Goal: Answer question/provide support

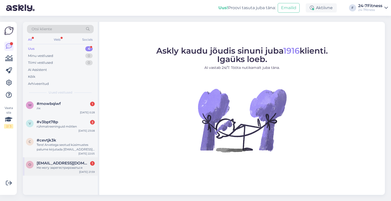
click at [56, 175] on div "o orlova.natalja94@mail.ru 1 Не могу зарегестрироваться Aug 30 21:59" at bounding box center [60, 167] width 75 height 18
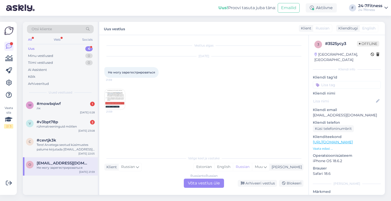
click at [117, 100] on img at bounding box center [115, 99] width 20 height 20
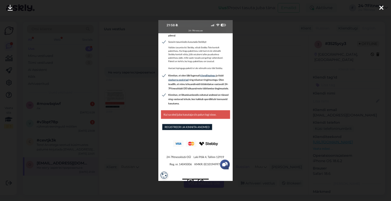
click at [384, 5] on div at bounding box center [381, 8] width 10 height 16
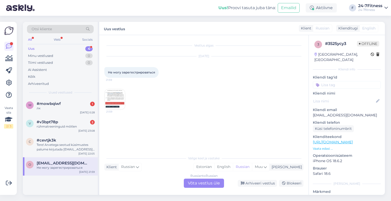
click at [191, 183] on div "Russian to Russian Võta vestlus üle" at bounding box center [204, 183] width 40 height 9
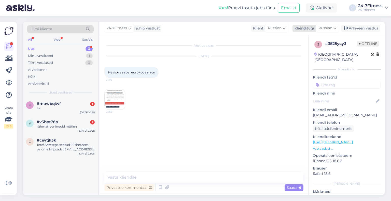
click at [333, 30] on div "Russian" at bounding box center [327, 28] width 23 height 8
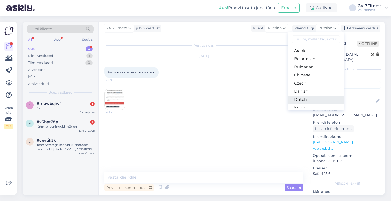
scroll to position [25, 0]
click at [306, 92] on link "Estonian" at bounding box center [316, 91] width 56 height 8
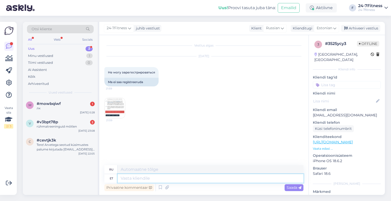
click at [170, 177] on textarea at bounding box center [211, 178] width 186 height 9
type textarea "Tere!"
type textarea "Привет!"
type textarea "Tere! Kui ole"
type textarea "Привет! Если"
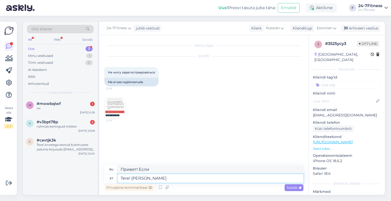
type textarea "Tere! Kui olete"
type textarea "Привет! Если ты"
type textarea "Tere! Kui olete juba"
type textarea "Привет! Если вы уже"
type textarea "Tere! Kui olete juba enda and"
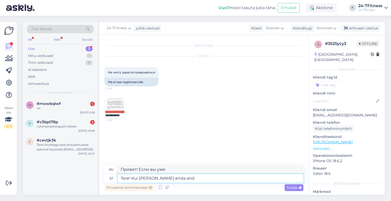
type textarea "Привет! Если ты уже твой"
type textarea "Tere! Kui olete juba enda andmed mei"
type textarea "Здравствуйте! Если вы уже ввели свои данные"
type textarea "Tere! Kui olete juba enda andmed meie kod"
type textarea "Здравствуйте! Если вы уже отправили нам свои данные,"
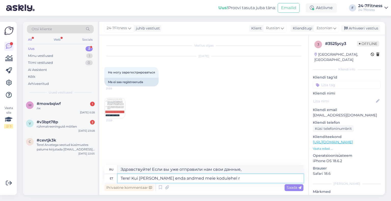
type textarea "Tere! Kui olete juba enda andmed meie kodulehel re"
type textarea "Здравствуйте! Если вы уже зарегистрировались на нашем сайте,"
type textarea "Tere! Kui olete juba enda andmed meie kodulehel registreerinud, siis p"
type textarea "Здравствуйте! Если вы уже зарегистрировали свои данные на нашем сайте, то"
type textarea "Tere! Kui olete juba enda andmed meie kodulehel registreerinud, siis paketi os"
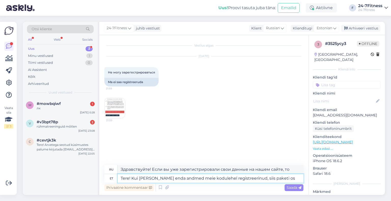
type textarea "Здравствуйте! Если вы уже зарегистрировали свои данные на нашем сайте, то пакет"
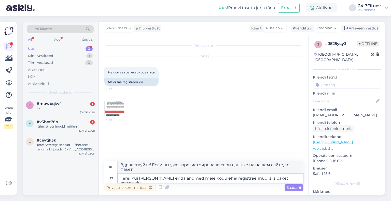
type textarea "Tere! Kui olete juba enda andmed meie kodulehel registreerinud, siis paketi ost…"
type textarea "Здравствуйте! Если вы уже зарегистрировались на нашем сайте, то для покупки пак…"
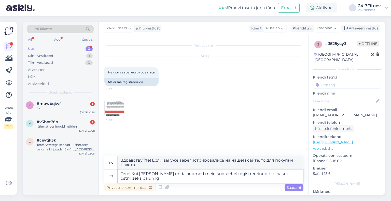
type textarea "Tere! Kui olete juba enda andmed meie kodulehel registreerinud, siis paketi ost…"
type textarea "Здравствуйте! Если вы уже зарегистрировались на нашем сайте, нажмите здесь, что…"
type textarea "Tere! Kui olete juba enda andmed meie kodulehel registreerinud, siis paketi ost…"
type textarea "Здравствуйте! Если вы уже зарегистрировались на нашем сайте, пожалуйста, войдит…"
type textarea "Tere! Kui olete juba enda andmed meie kodulehel registreerinud, siis paketi ost…"
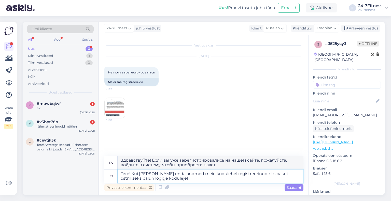
type textarea "Здравствуйте! Если вы уже зарегистрировались на нашем сайте, пожалуйста, войдит…"
type textarea "Tere! Kui olete juba enda andmed meie kodulehel registreerinud, siis paketi ost…"
type textarea "Здравствуйте! Если вы уже зарегистрировались на нашем сайте, пожалуйста, войдит…"
type textarea "Tere! Kui olete juba enda andmed meie kodulehel registreerinud, siis paketi ost…"
type textarea "Здравствуйте! Если вы уже зарегистрировались на нашем сайте, пожалуйста, войдит…"
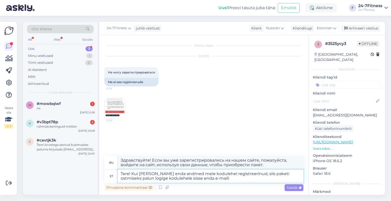
type textarea "Tere! Kui olete juba enda andmed meie kodulehel registreerinud, siis paketi ost…"
type textarea "Здравствуйте! Если вы уже зарегистрировались на нашем сайте, пожалуйста, войдит…"
type textarea "Tere! Kui olete juba enda andmed meie kodulehel registreerinud, siis paketi ost…"
type textarea "Здравствуйте! Если вы уже зарегистрировались на нашем сайте, пожалуйста, войдит…"
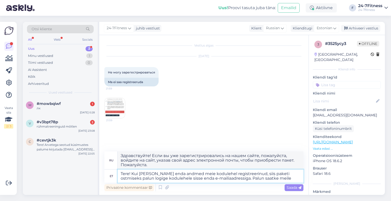
type textarea "Tere! Kui olete juba enda andmed meie kodulehel registreerinud, siis paketi ost…"
type textarea "Здравствуйте! Если вы уже зарегистрировались на нашем сайте, пожалуйста, войдит…"
type textarea "Tere! Kui olete juba enda andmed meie kodulehel registreerinud, siis paketi ost…"
type textarea "Здравствуйте! Если вы уже зарегистрировались на нашем сайте, пожалуйста, войдит…"
type textarea "Tere! Kui olete juba enda andmed meie kodulehel registreerinud, siis paketi ost…"
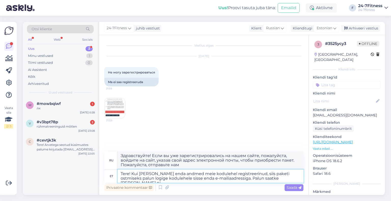
type textarea "Здравствуйте! Если вы уже зарегистрировались на нашем сайте, пожалуйста, войдит…"
type textarea "Tere! Kui olete juba enda andmed meie kodulehel registreerinud, siis paketi ost…"
type textarea "Здравствуйте! Если вы уже зарегистрировались на нашем сайте, пожалуйста, войдит…"
type textarea "Tere! Kui olete juba enda andmed meie kodulehel registreerinud, siis paketi ost…"
type textarea "Здравствуйте! Если вы уже зарегистрировались на нашем сайте, пожалуйста, войдит…"
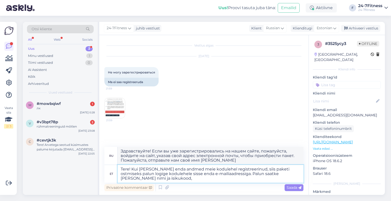
type textarea "Tere! Kui olete juba enda andmed meie kodulehel registreerinud, siis paketi ost…"
type textarea "Здравствуйте! Если вы уже зарегистрировались на нашем сайте, пожалуйста, войдит…"
type textarea "Tere! Kui olete juba enda andmed meie kodulehel registreerinud, siis paketi ost…"
type textarea "Здравствуйте! Если вы уже зарегистрировались на нашем сайте, пожалуйста, войдит…"
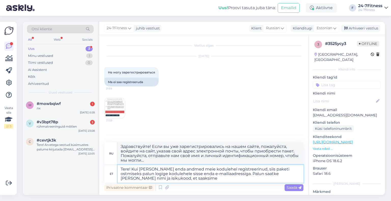
type textarea "Tere! Kui olete juba enda andmed meie kodulehel registreerinud, siis paketi ost…"
type textarea "Здравствуйте! Если вы уже зарегистрировались на нашем сайте, пожалуйста, войдит…"
type textarea "Tere! Kui olete juba enda andmed meie kodulehel registreerinud, siis paketi ost…"
type textarea "Здравствуйте! Если вы уже зарегистрировались на нашем сайте, пожалуйста, войдит…"
type textarea "Tere! Kui olete juba enda andmed meie kodulehel registreerinud, siis paketi ost…"
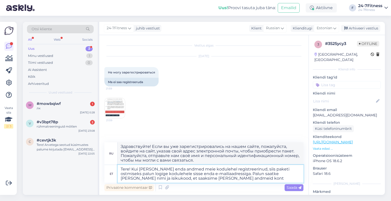
type textarea "Здравствуйте! Если вы уже зарегистрировались на нашем сайте, пожалуйста, войдит…"
type textarea "Tere! Kui olete juba enda andmed meie kodulehel registreerinud, siis paketi ost…"
type textarea "Здравствуйте! Если вы уже зарегистрировались на нашем сайте, пожалуйста, войдит…"
click at [132, 170] on textarea "Tere! Kui olete juba enda andmed meie kodulehel registreerinud, siis paketi ost…" at bounding box center [211, 174] width 186 height 18
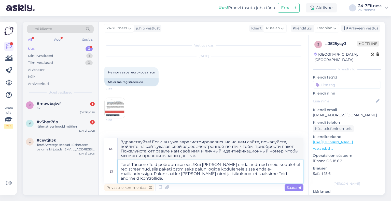
type textarea "Tere! Täname Teid pöördumise eest! Kui olete juba enda andmed meie kodulehel re…"
type textarea "Здравствуйте! Спасибо, что связались с нами! Если вы уже зарегистрировались на …"
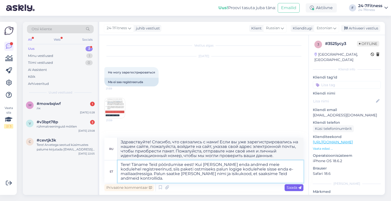
type textarea "Tere! Täname Teid pöördumise eest! Kui olete juba enda andmed meie kodulehel re…"
click at [291, 190] on span "Saada" at bounding box center [294, 188] width 15 height 5
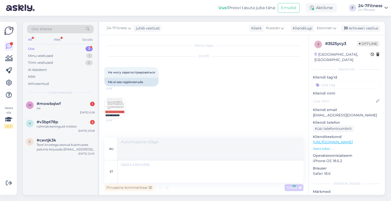
scroll to position [46, 0]
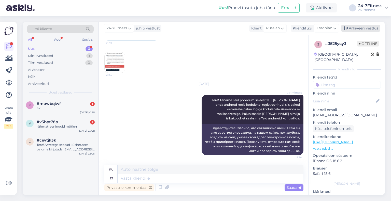
click at [370, 29] on div "Arhiveeri vestlus" at bounding box center [360, 28] width 39 height 7
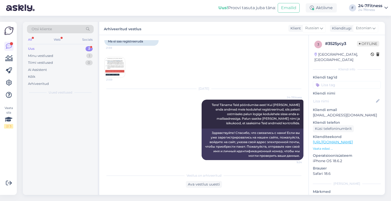
scroll to position [40, 0]
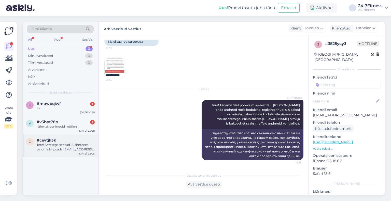
click at [58, 143] on div "Tere! Arvetega seotud küsimustes palume kirjutada info@24-7fitness.ee." at bounding box center [66, 147] width 58 height 9
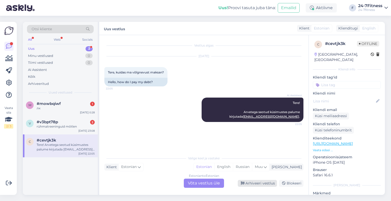
click at [255, 184] on div "Arhiveeri vestlus" at bounding box center [257, 183] width 39 height 7
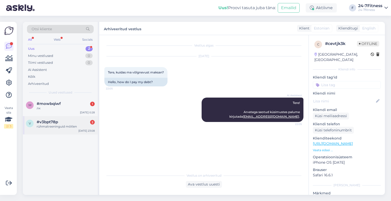
click at [52, 126] on div "rühmatreeninguid mõtlen" at bounding box center [66, 127] width 58 height 5
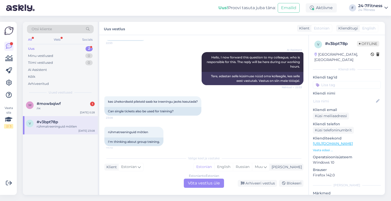
scroll to position [49, 0]
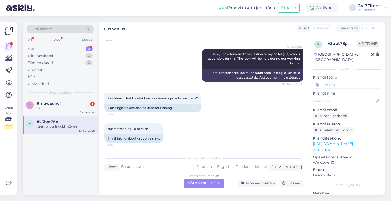
click at [215, 185] on div "Estonian to Estonian Võta vestlus üle" at bounding box center [204, 183] width 40 height 9
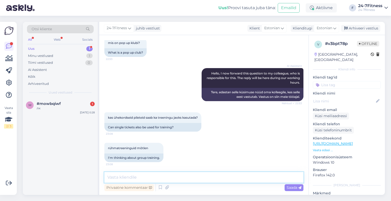
click at [170, 180] on textarea at bounding box center [203, 177] width 199 height 11
paste textarea "Pop-up klubi tähendab seda, et spordiklubis puuduvad riietusruumid ning duširuu…"
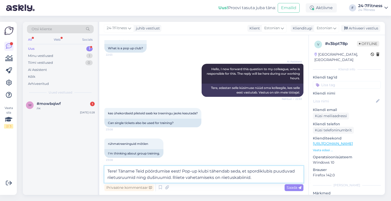
scroll to position [36, 0]
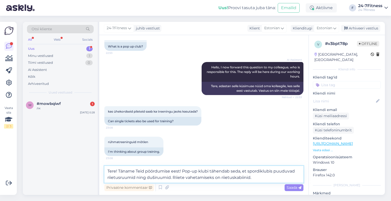
type textarea "Tere! Täname Teid pöördumise eest! Pop-up klubi tähendab seda, et spordiklubis …"
click at [255, 180] on textarea "Tere! Täname Teid pöördumise eest! Pop-up klubi tähendab seda, et spordiklubis …" at bounding box center [203, 174] width 199 height 17
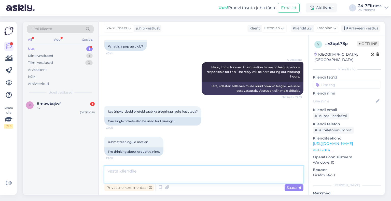
scroll to position [71, 0]
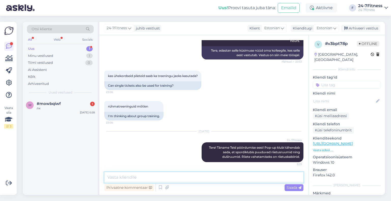
paste textarea "Ühekordse pääsmega külastaja saab osaleda rühmatreeningus vabade kohtade olemas…"
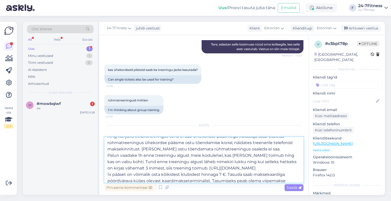
scroll to position [22, 0]
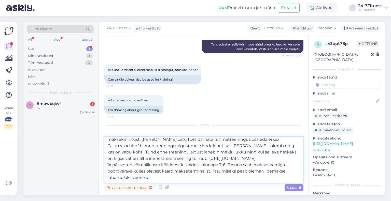
click at [263, 139] on textarea "Ühekordse pääsmega külastaja saab osaleda rühmatreeningus vabade kohtade olemas…" at bounding box center [203, 160] width 199 height 46
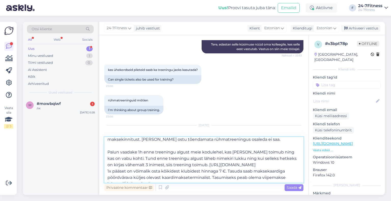
scroll to position [28, 0]
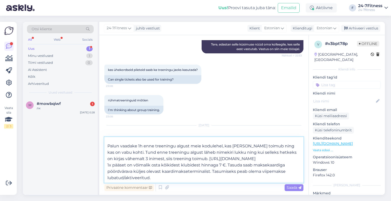
click at [279, 158] on textarea "Ühekordse pääsmega külastaja saab osaleda rühmatreeningus vabade kohtade olemas…" at bounding box center [203, 160] width 199 height 46
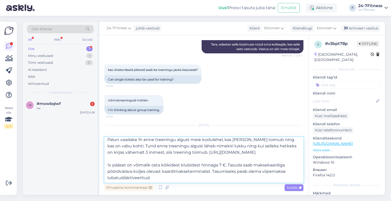
scroll to position [35, 0]
type textarea "Ühekordse pääsmega külastaja saab osaleda rühmatreeningus vabade kohtade olemas…"
click at [296, 189] on span "Saada" at bounding box center [294, 188] width 15 height 5
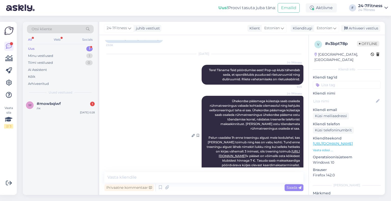
scroll to position [171, 0]
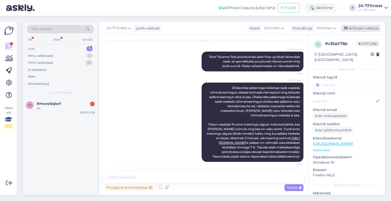
click at [357, 28] on div "Arhiveeri vestlus" at bounding box center [360, 28] width 39 height 7
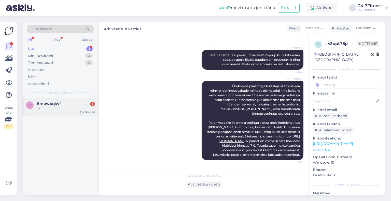
click at [44, 110] on div "лк" at bounding box center [66, 108] width 58 height 5
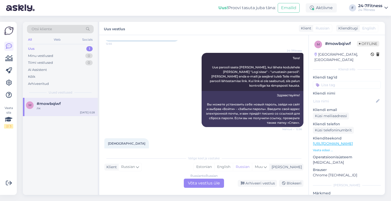
scroll to position [95, 0]
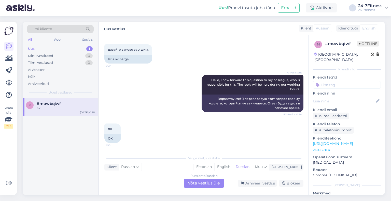
click at [200, 181] on div "Russian to Russian Võta vestlus üle" at bounding box center [204, 183] width 40 height 9
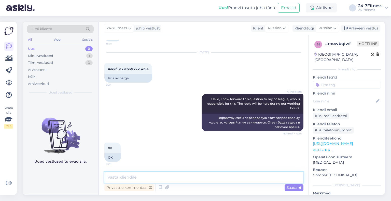
paste textarea "Здравствуйте! Благодарим Вас за письмо! Если вы хотите использовать кредит Steb…"
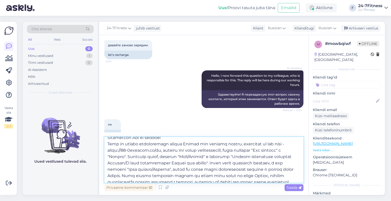
scroll to position [0, 0]
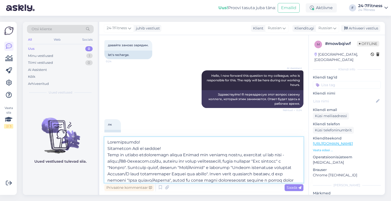
click at [108, 149] on textarea at bounding box center [203, 160] width 199 height 46
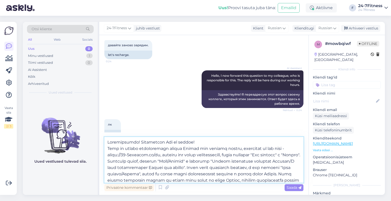
click at [108, 150] on textarea at bounding box center [203, 160] width 199 height 46
click at [203, 143] on textarea at bounding box center [203, 160] width 199 height 46
drag, startPoint x: 206, startPoint y: 142, endPoint x: 140, endPoint y: 143, distance: 65.7
click at [140, 143] on textarea at bounding box center [203, 160] width 199 height 46
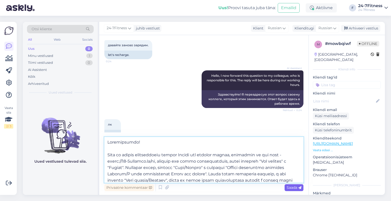
type textarea "Здравствуйте! Если вы хотите использовать кредит Stebby для покупки пакета, пер…"
click at [290, 188] on span "Saada" at bounding box center [294, 188] width 15 height 5
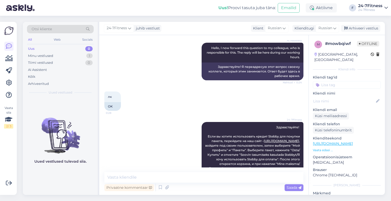
scroll to position [488, 0]
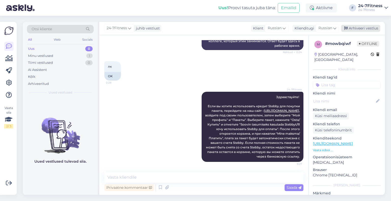
click at [355, 26] on div "Arhiveeri vestlus" at bounding box center [360, 28] width 39 height 7
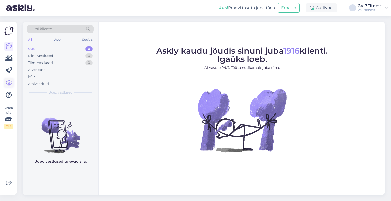
click at [11, 84] on icon at bounding box center [9, 83] width 6 height 6
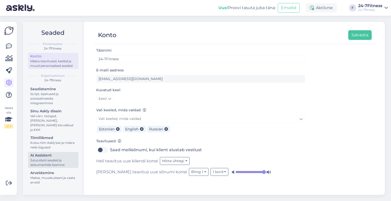
click at [49, 158] on div "Juturoboti seaded ja dokumentide lisamine" at bounding box center [53, 162] width 46 height 9
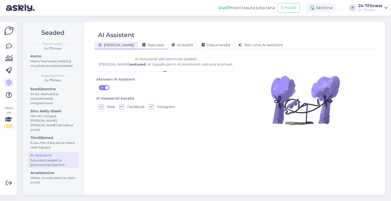
click at [142, 47] on span "Vastused" at bounding box center [152, 45] width 21 height 5
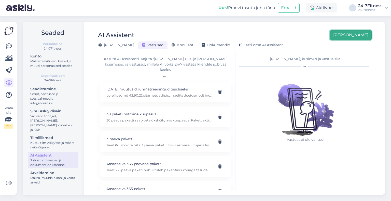
click at [363, 36] on button "Lisa uus" at bounding box center [351, 35] width 42 height 10
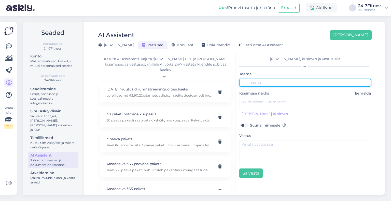
click at [249, 85] on input "text" at bounding box center [305, 83] width 132 height 8
type input "Pop"
drag, startPoint x: 283, startPoint y: 84, endPoint x: 224, endPoint y: 86, distance: 59.1
click at [224, 86] on div "Kasuta AI Assistenti. Vajuta 'Lisa uus' ja lisa küsimused ja vastused, millele …" at bounding box center [235, 121] width 279 height 138
paste input "Pop-up klubi"
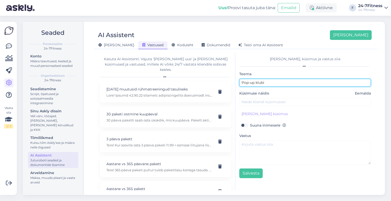
type input "Pop-up klubi"
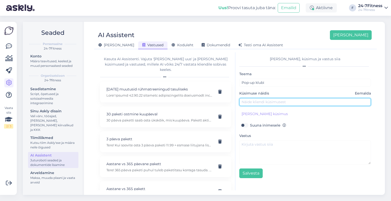
click at [259, 101] on input "text" at bounding box center [305, 102] width 132 height 8
paste input "Pop-up klubi"
type input "Mis on Pop-up klubi?"
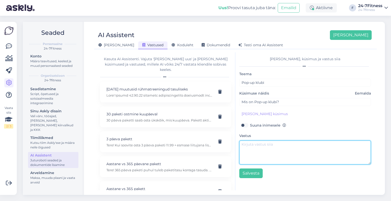
paste textarea "Pop-up klubi tähendab seda, et spordiklubis puuduvad riietusruumid ning duširuu…"
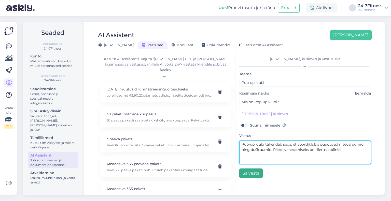
type textarea "Pop-up klubi tähendab seda, et spordiklubis puuduvad riietusruumid ning duširuu…"
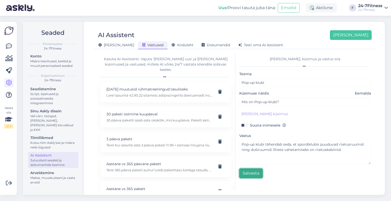
click at [254, 173] on button "Salvesta" at bounding box center [250, 174] width 23 height 10
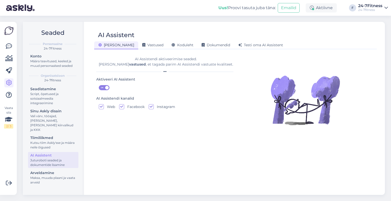
click at [8, 33] on img at bounding box center [9, 31] width 10 height 10
click at [8, 46] on icon at bounding box center [9, 46] width 6 height 6
